Goal: Go to known website: Access a specific website the user already knows

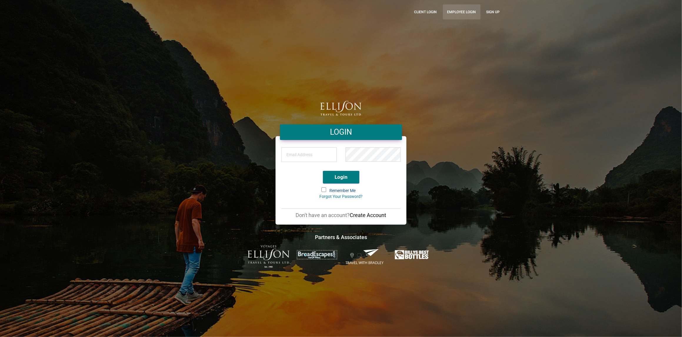
click at [456, 11] on link "Employee Login" at bounding box center [462, 11] width 38 height 15
